Goal: Task Accomplishment & Management: Use online tool/utility

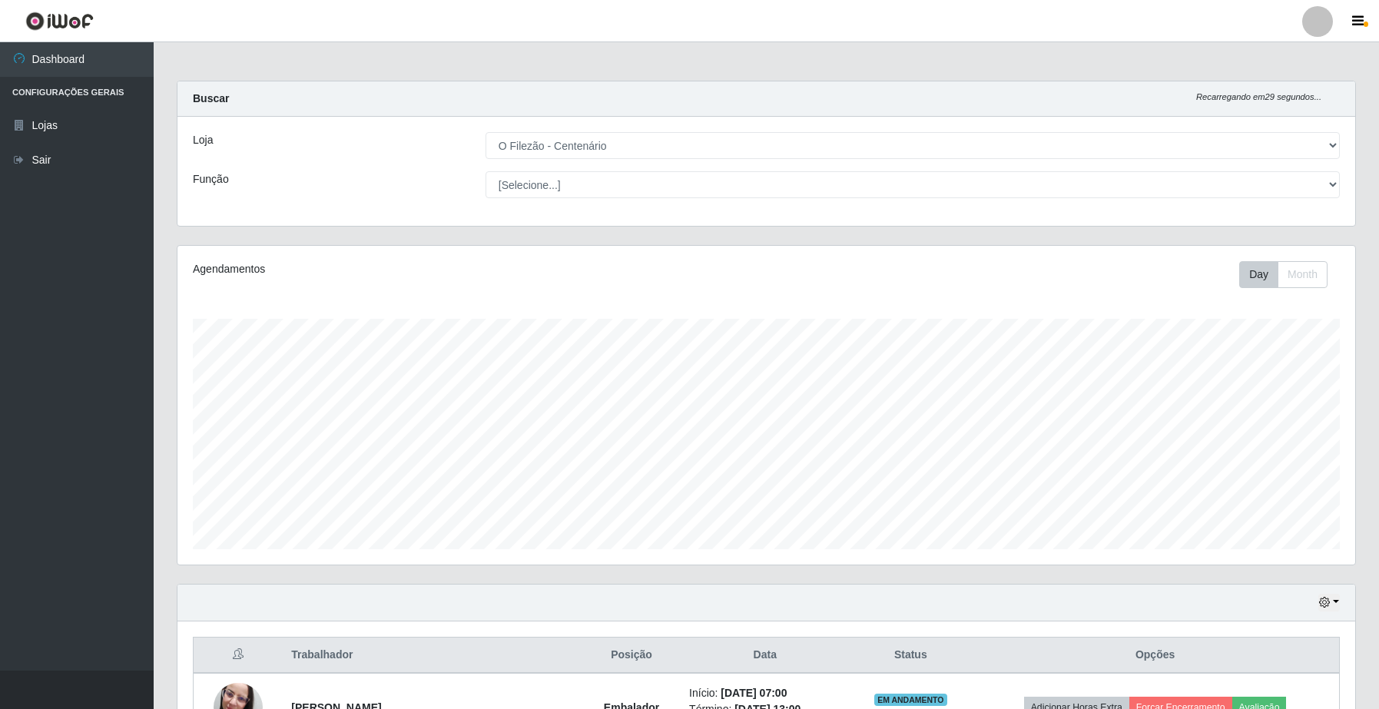
select select "203"
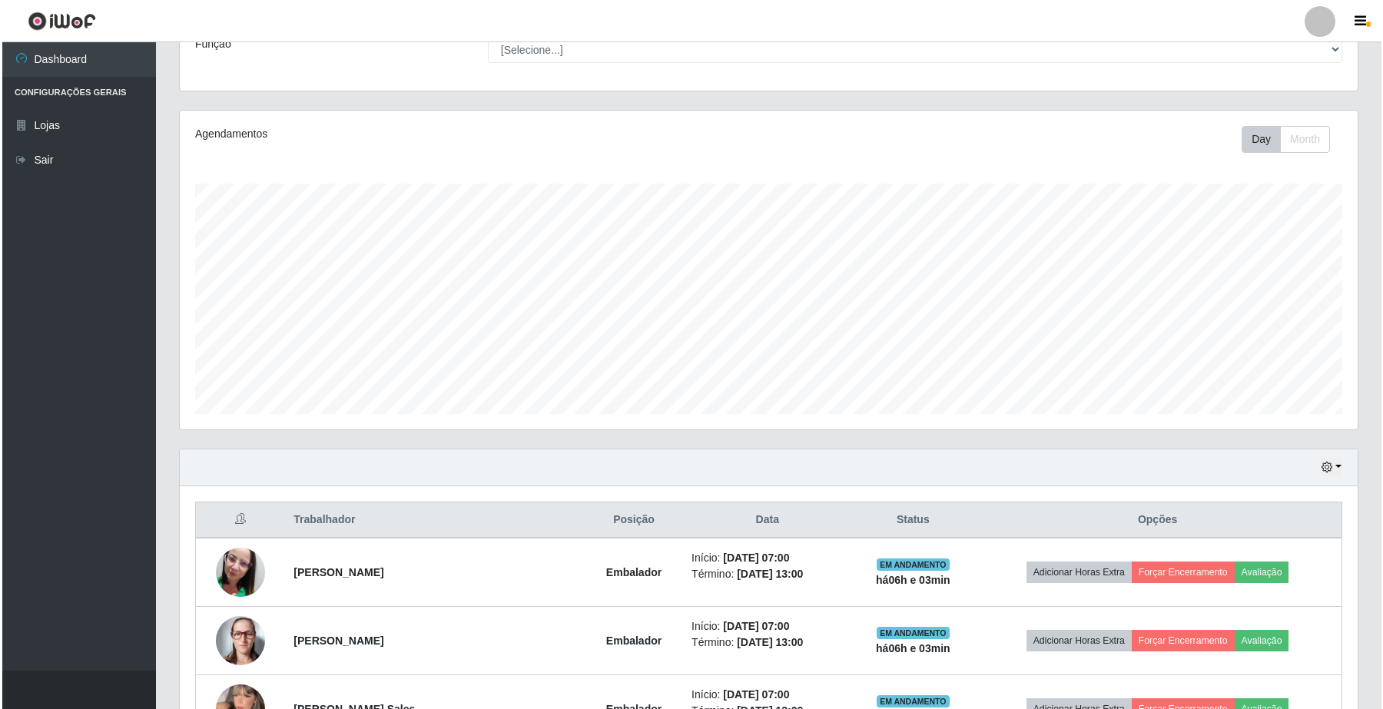
scroll to position [231, 0]
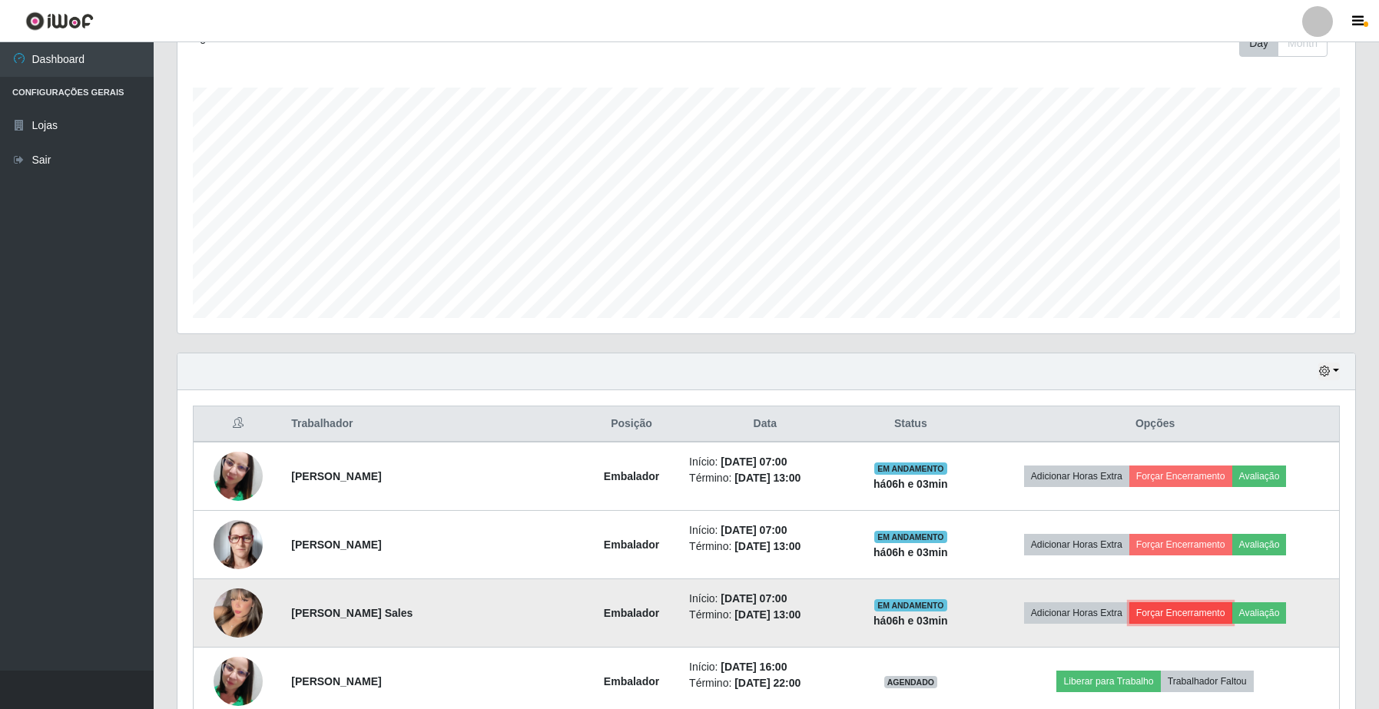
click at [1201, 616] on button "Forçar Encerramento" at bounding box center [1180, 613] width 103 height 22
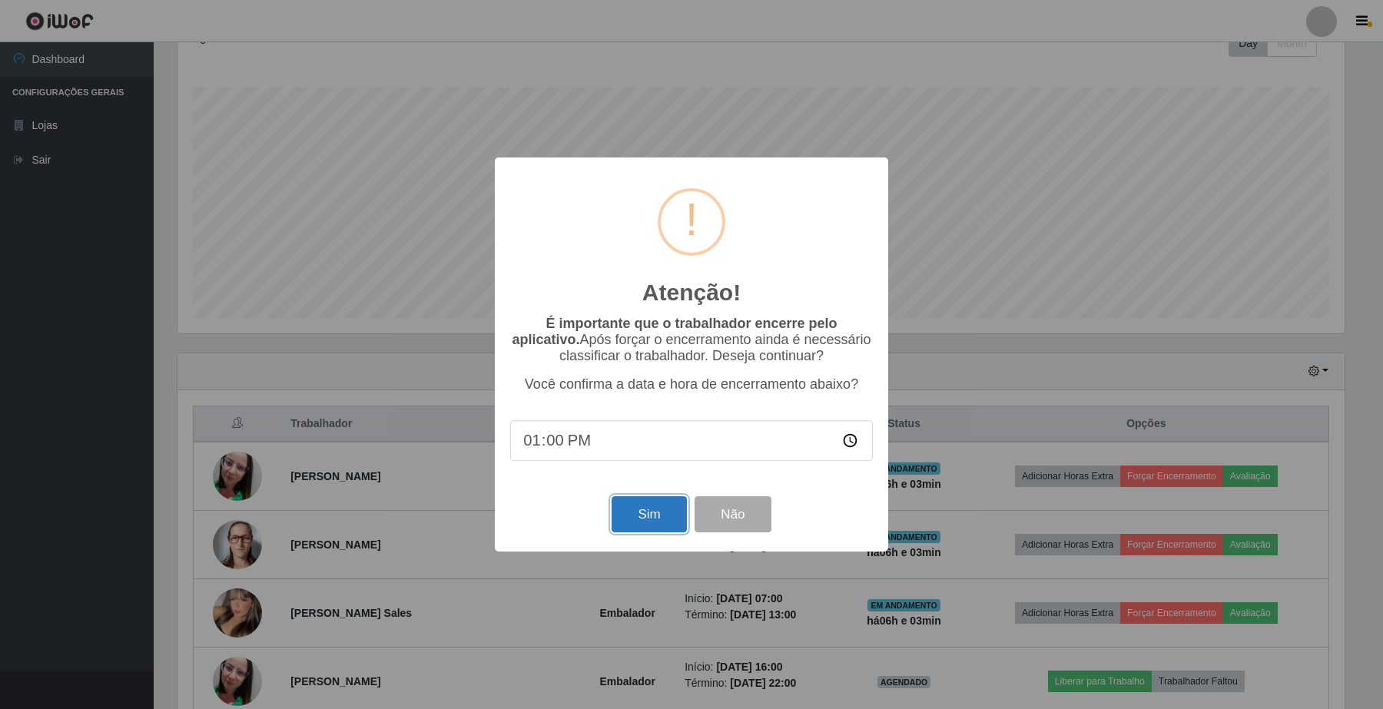
click at [667, 517] on button "Sim" at bounding box center [649, 514] width 75 height 36
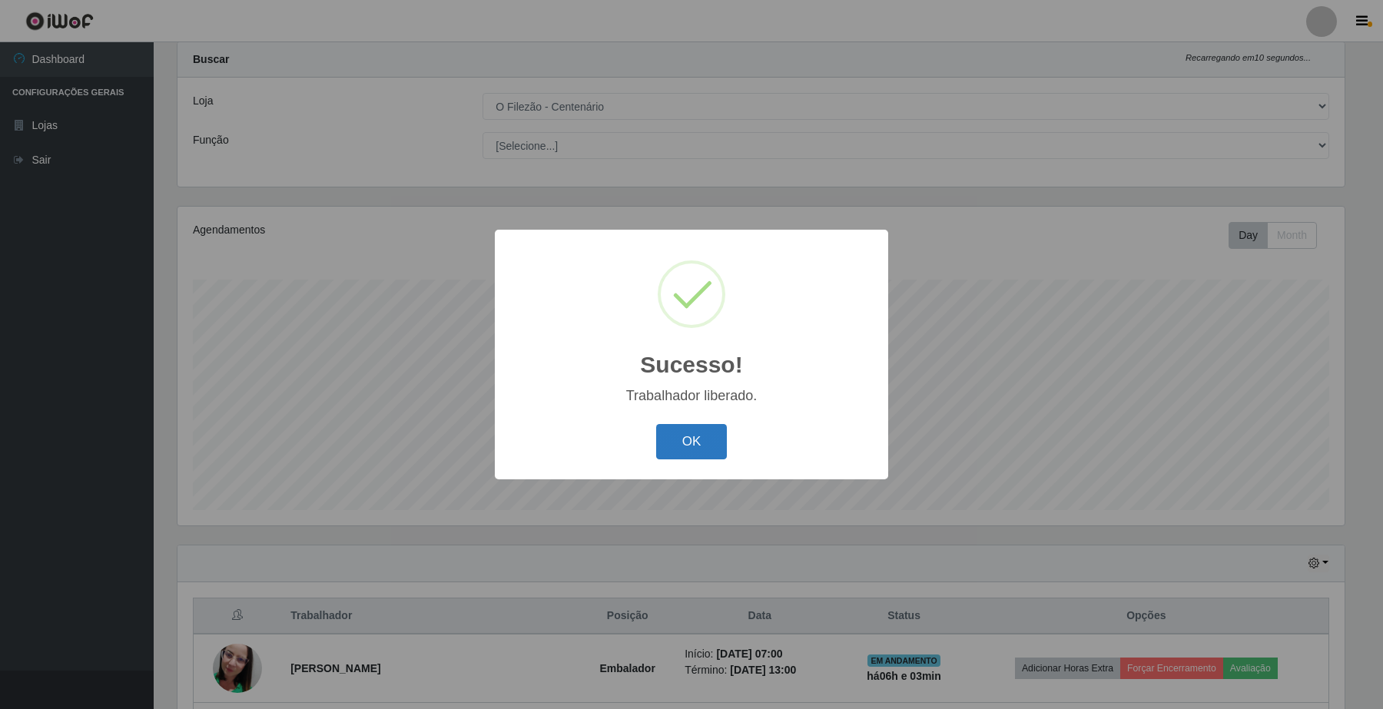
click at [699, 430] on button "OK" at bounding box center [691, 442] width 71 height 36
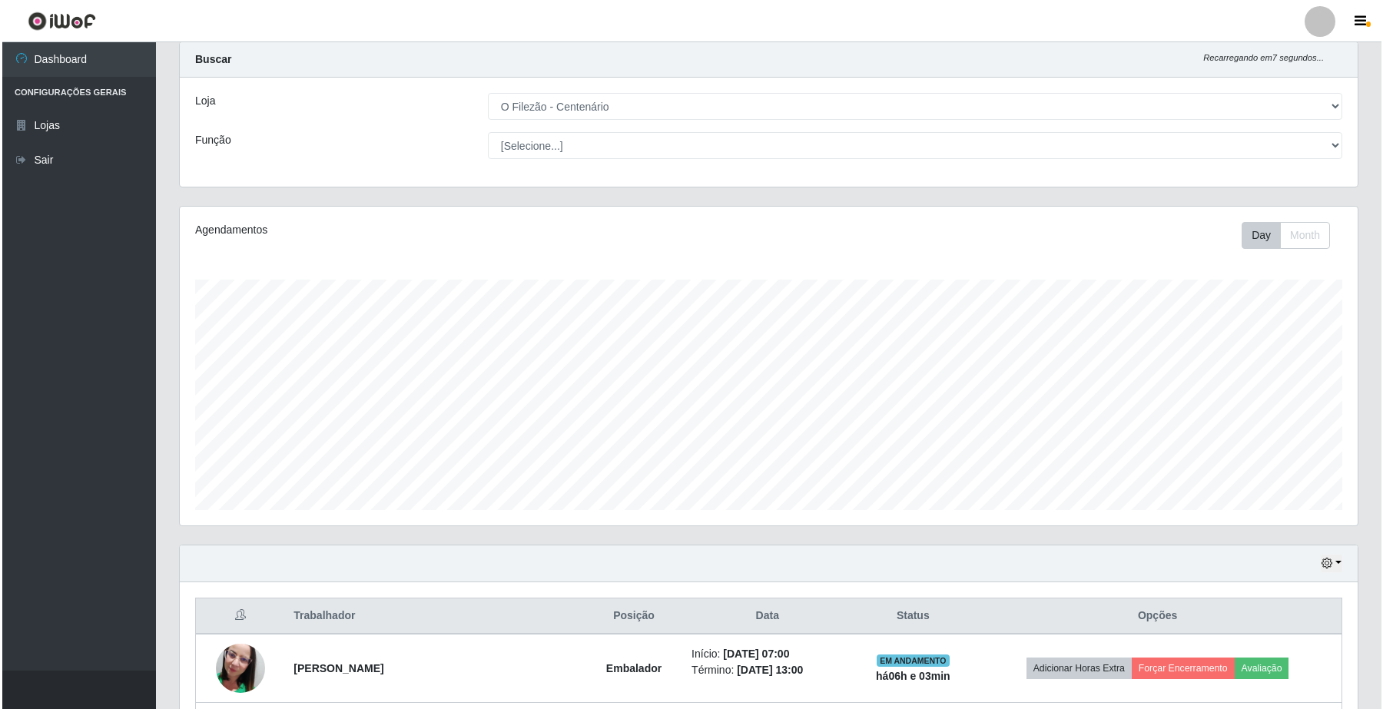
scroll to position [135, 0]
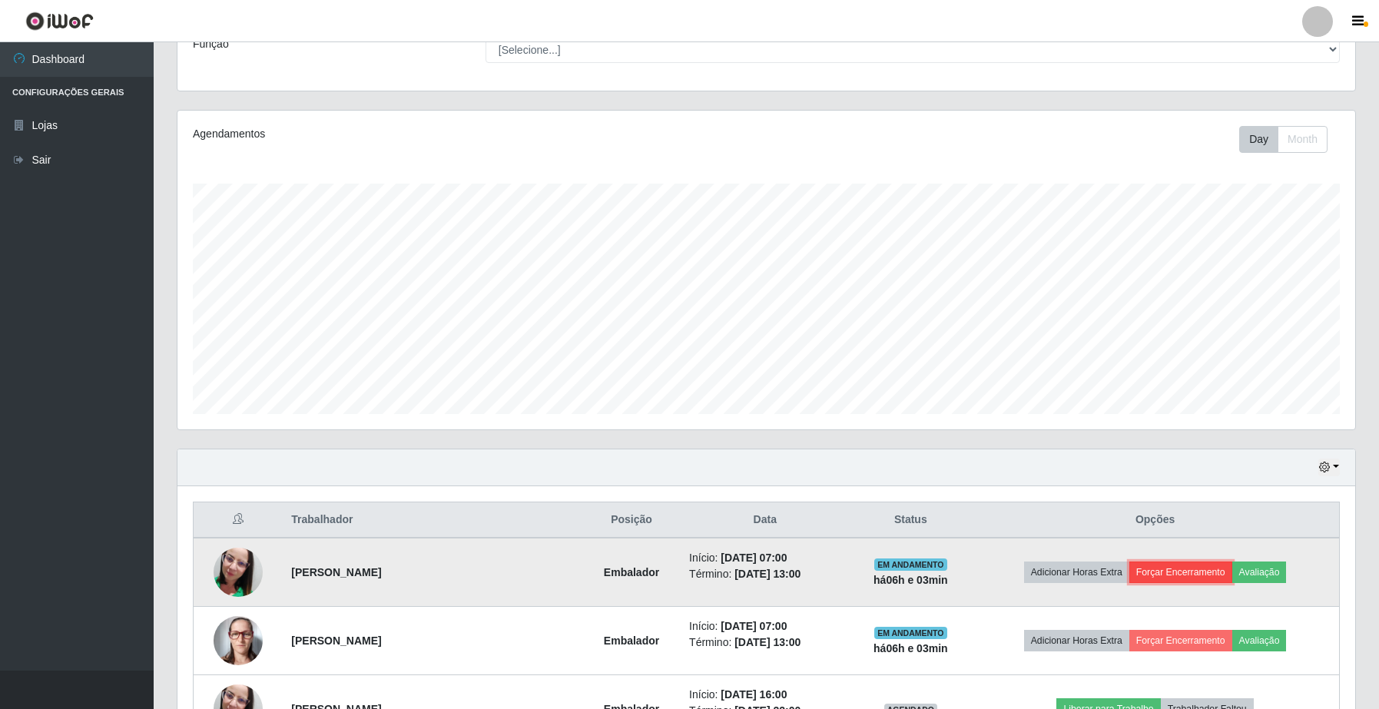
click at [1163, 577] on button "Forçar Encerramento" at bounding box center [1180, 573] width 103 height 22
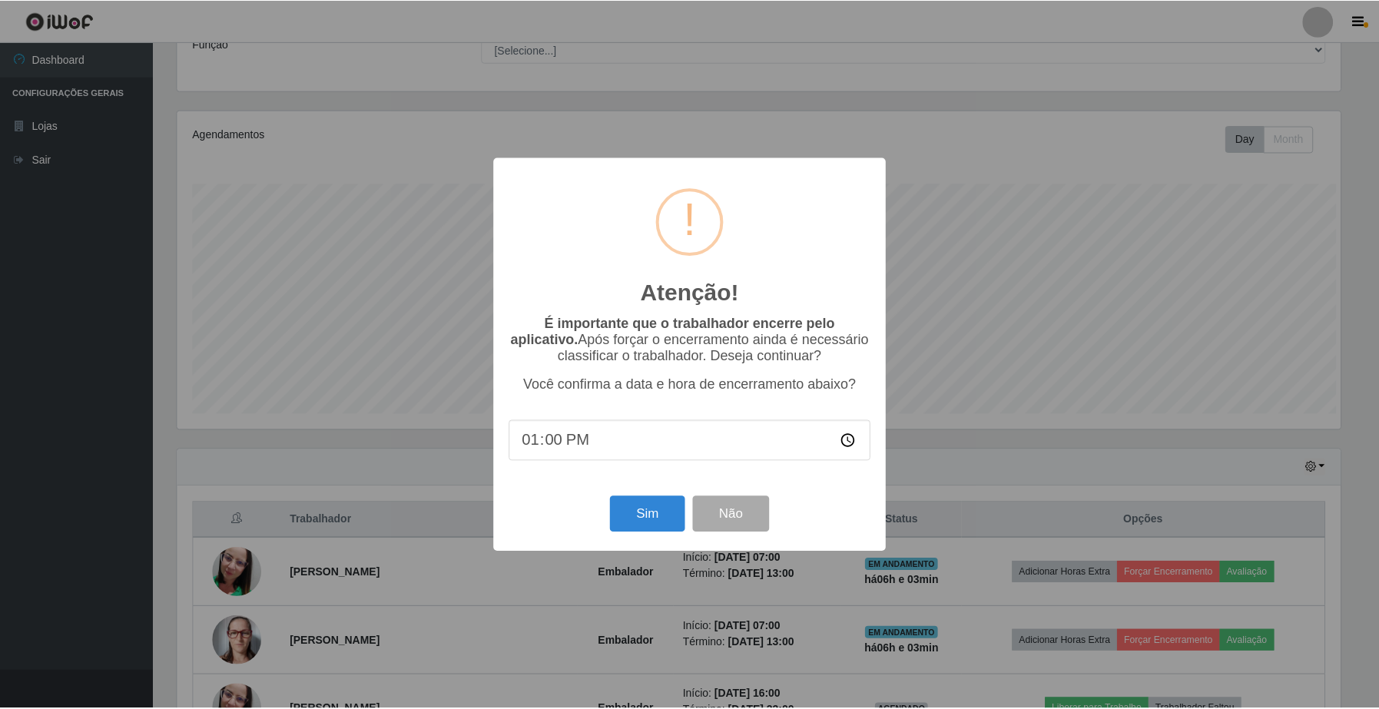
scroll to position [320, 1166]
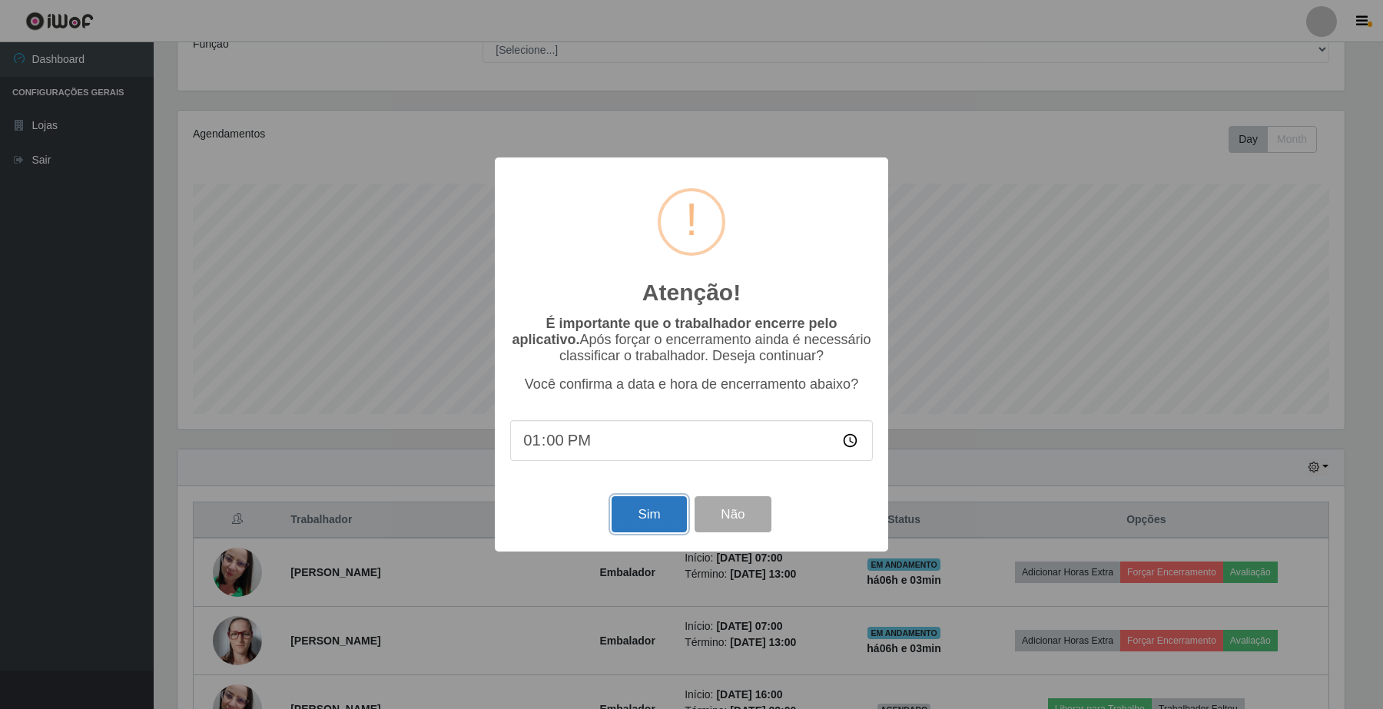
click at [642, 528] on button "Sim" at bounding box center [649, 514] width 75 height 36
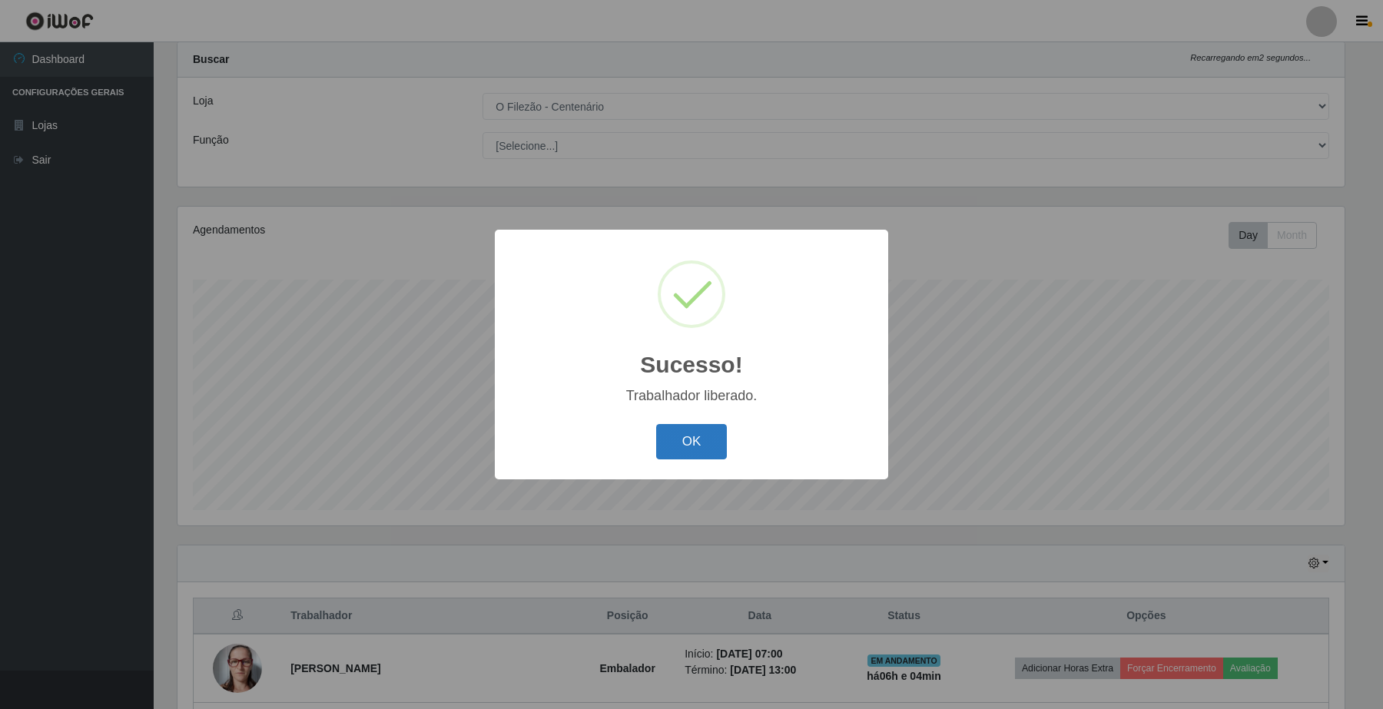
click at [688, 451] on button "OK" at bounding box center [691, 442] width 71 height 36
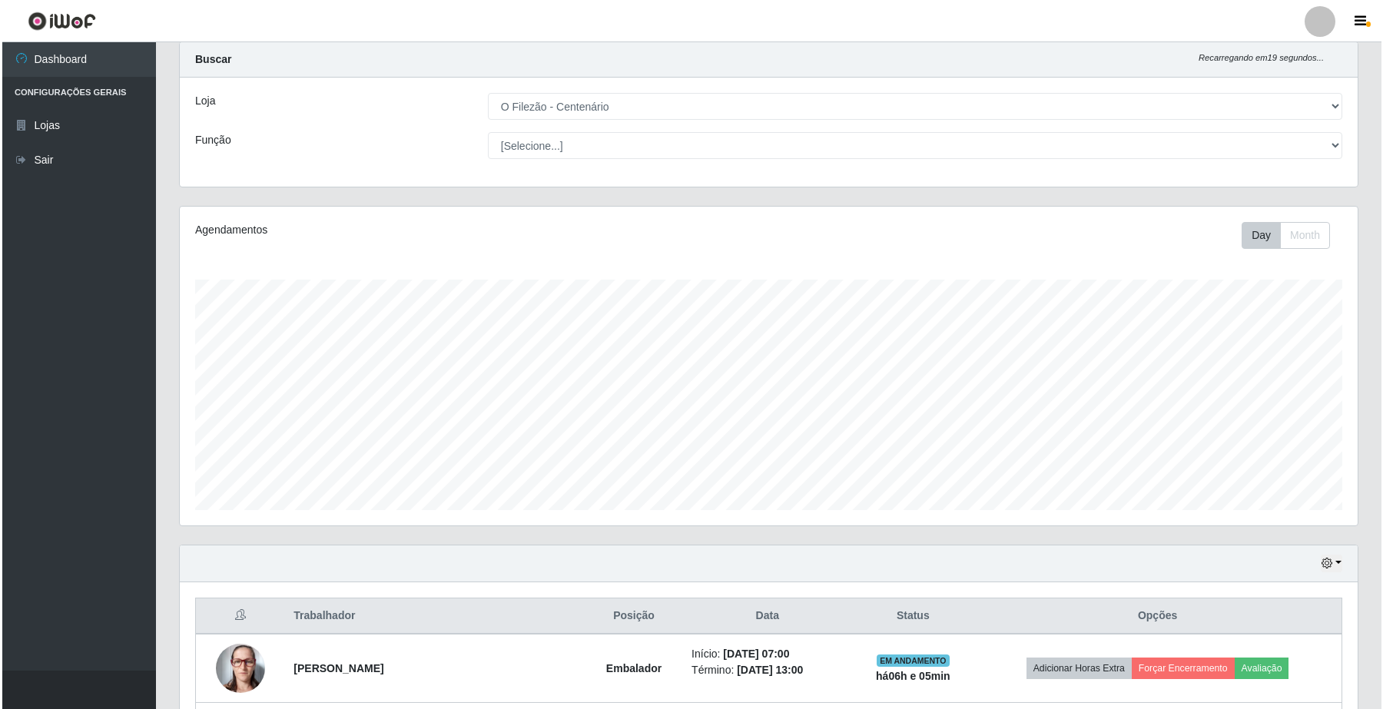
scroll to position [135, 0]
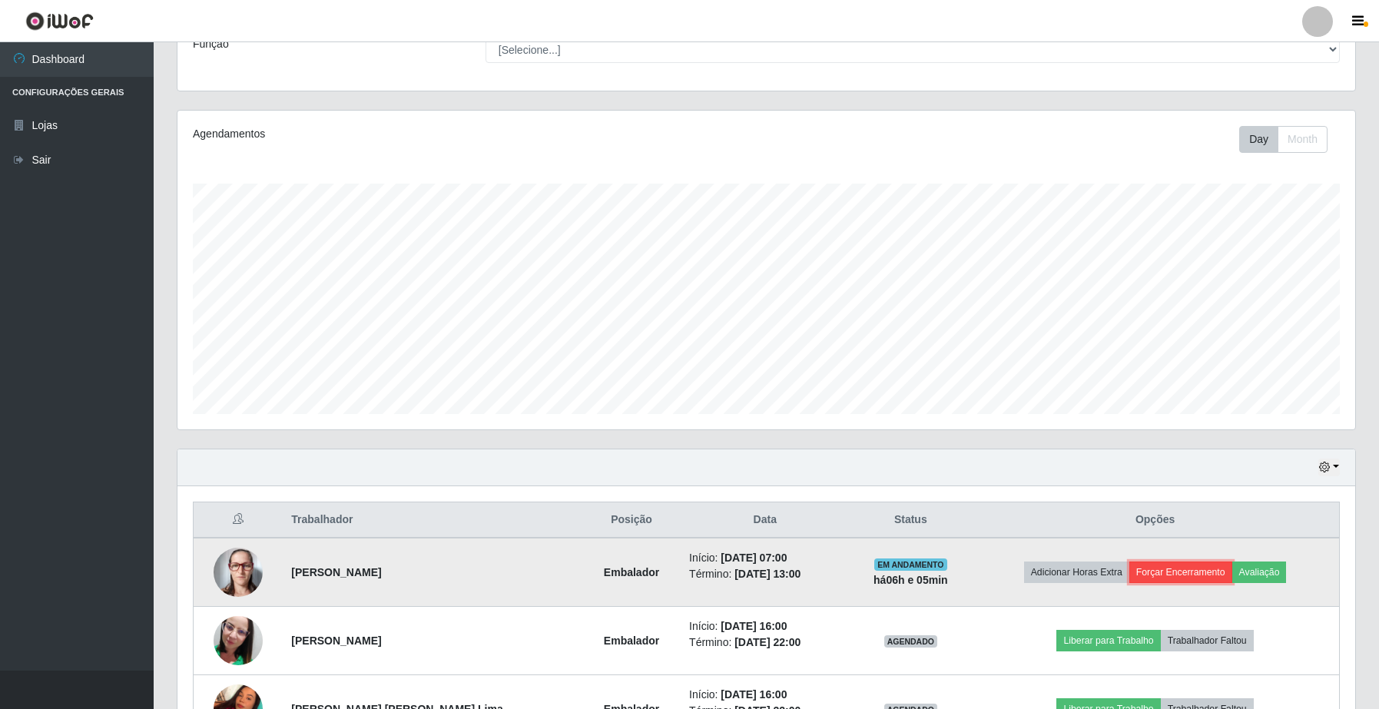
click at [1150, 569] on button "Forçar Encerramento" at bounding box center [1180, 573] width 103 height 22
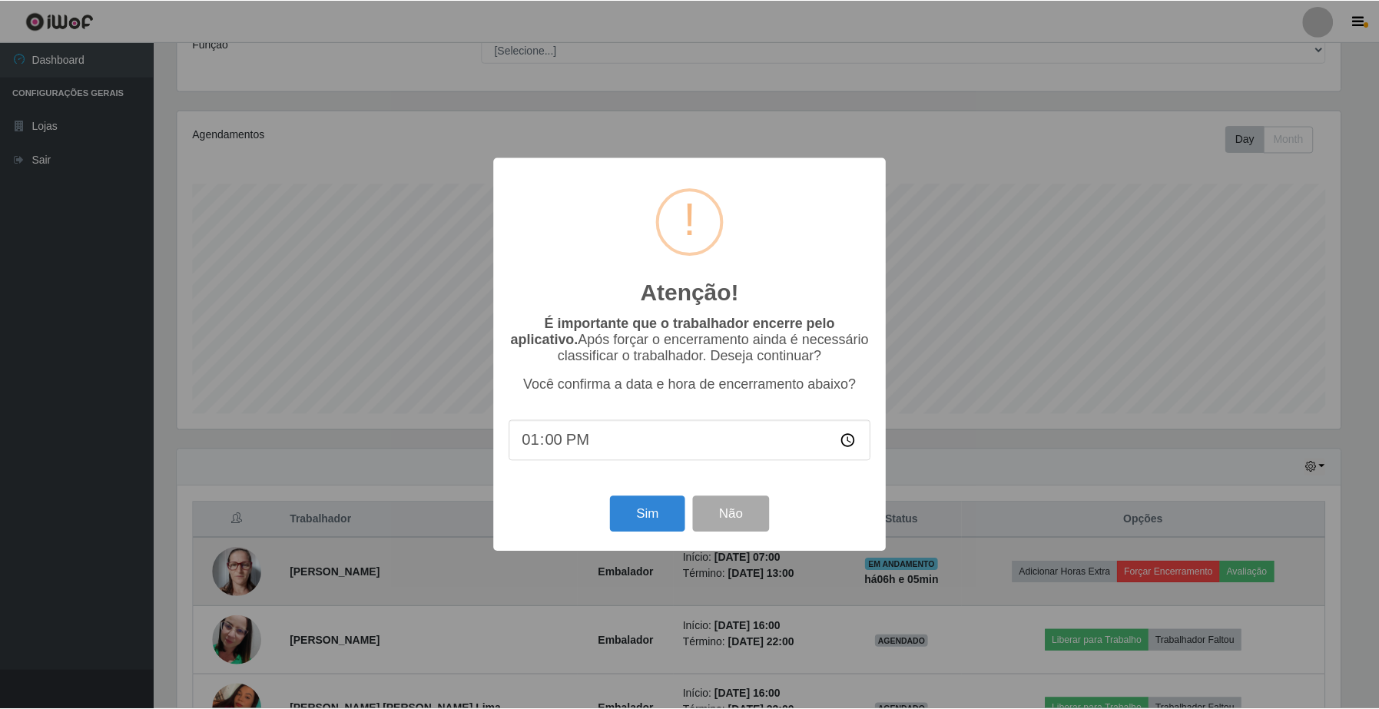
scroll to position [320, 1166]
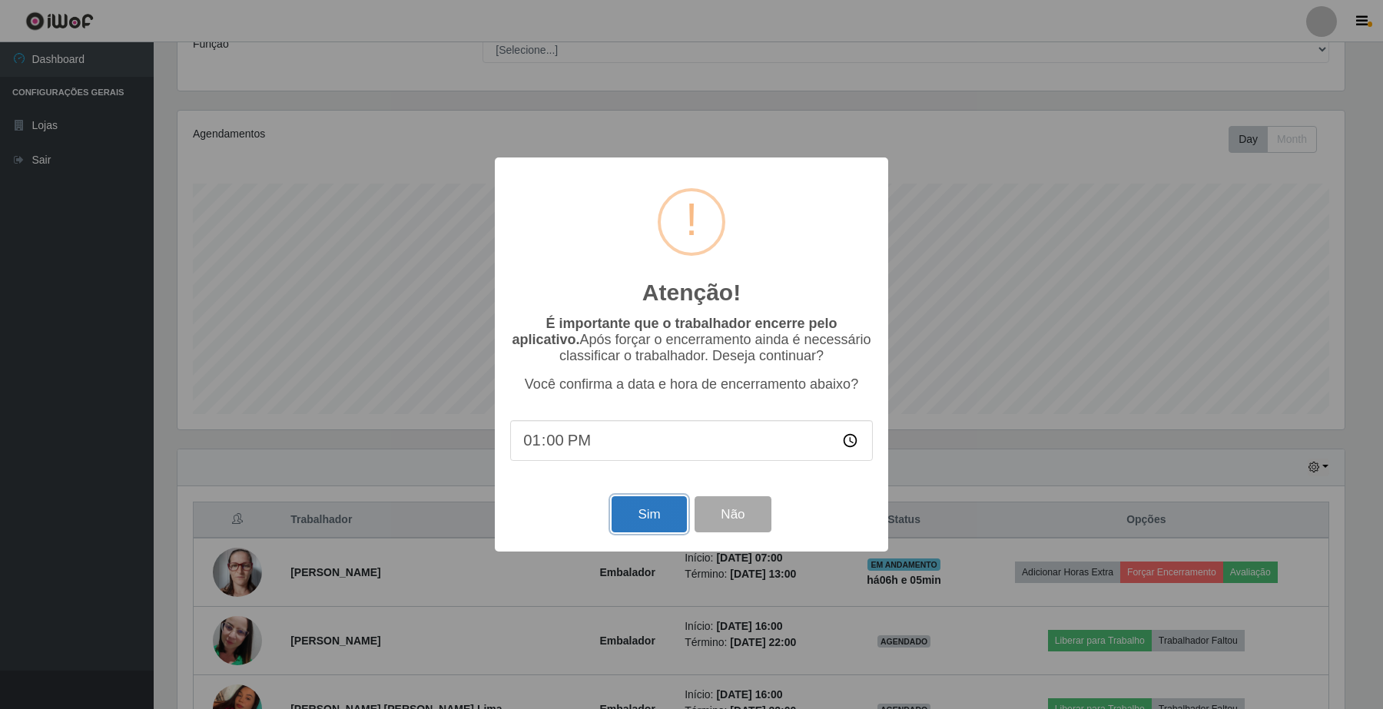
click at [661, 529] on button "Sim" at bounding box center [649, 514] width 75 height 36
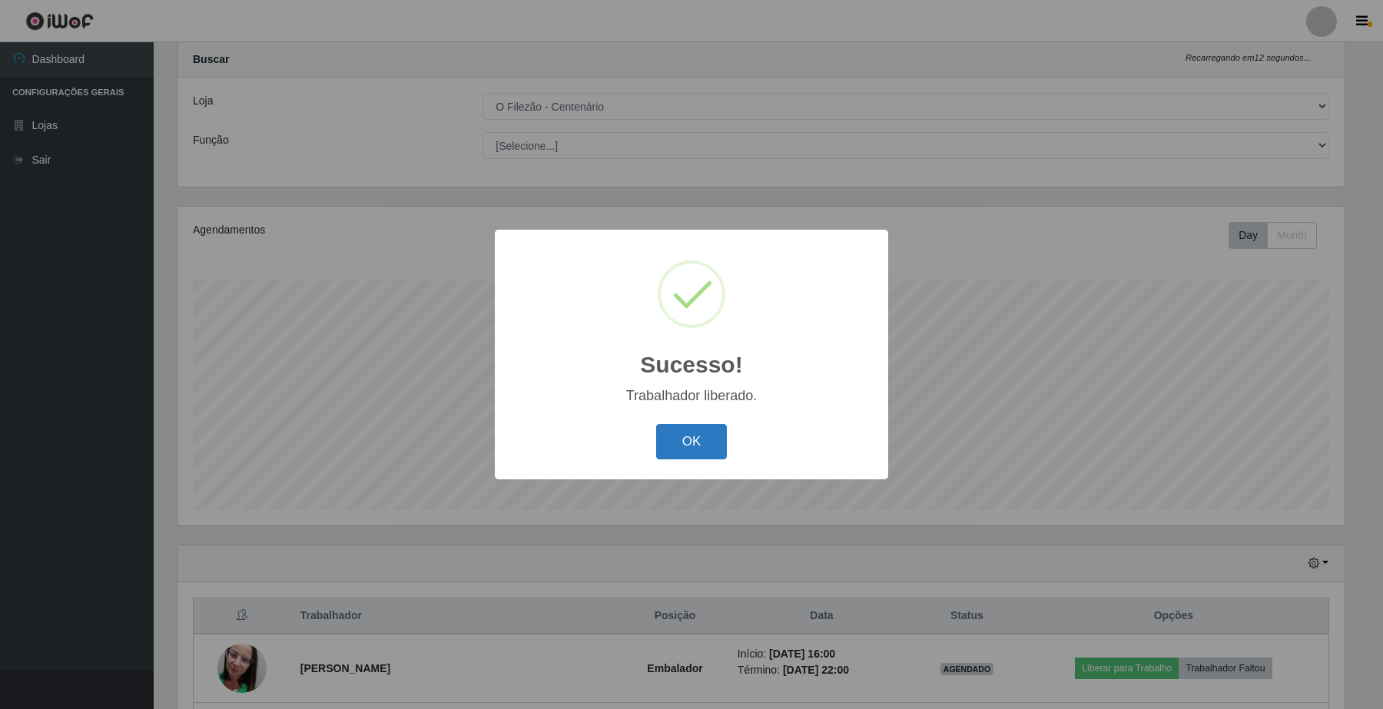
click at [680, 455] on button "OK" at bounding box center [691, 442] width 71 height 36
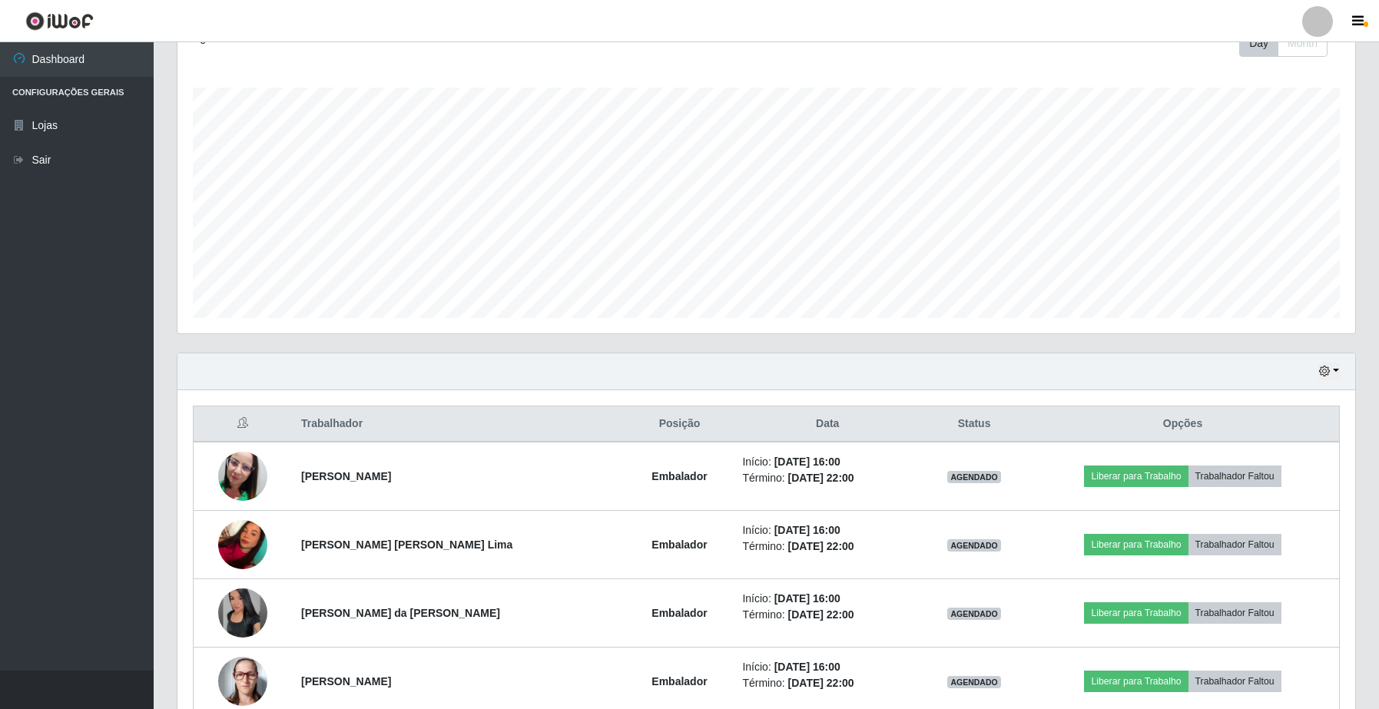
scroll to position [39, 0]
